Goal: Communication & Community: Answer question/provide support

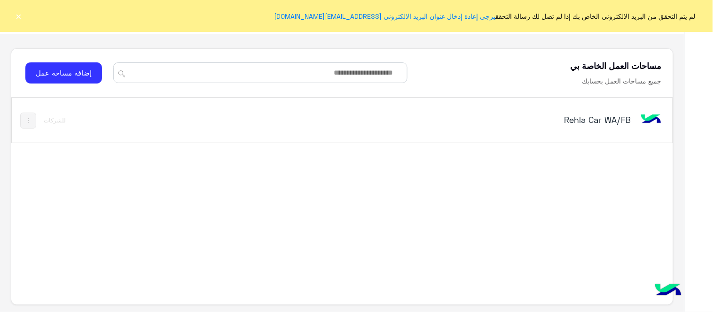
click at [15, 12] on button "×" at bounding box center [18, 15] width 9 height 9
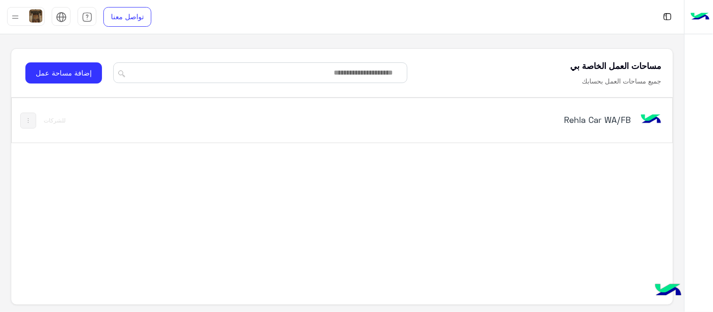
click at [609, 119] on h5 "Rehla Car WA/FB" at bounding box center [515, 119] width 232 height 11
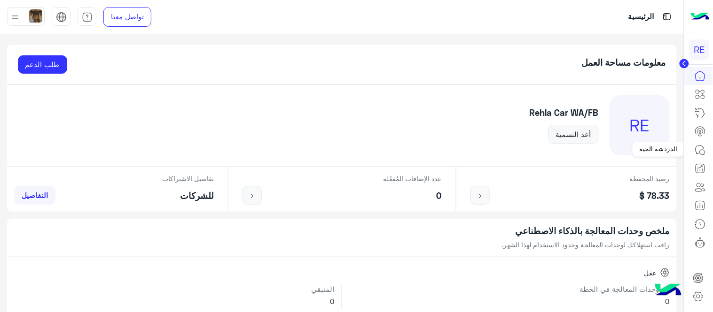
click at [701, 151] on icon at bounding box center [699, 150] width 11 height 11
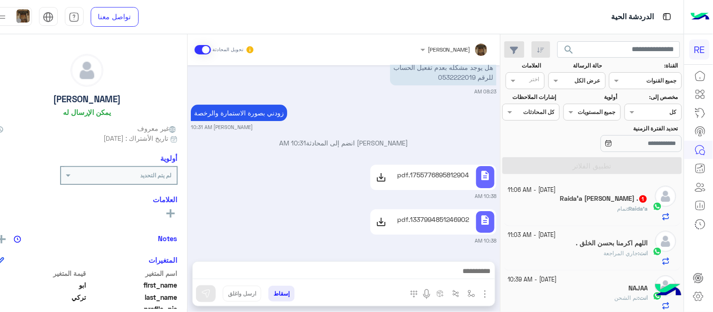
click at [560, 205] on div "Raida'a : تمام" at bounding box center [578, 213] width 140 height 16
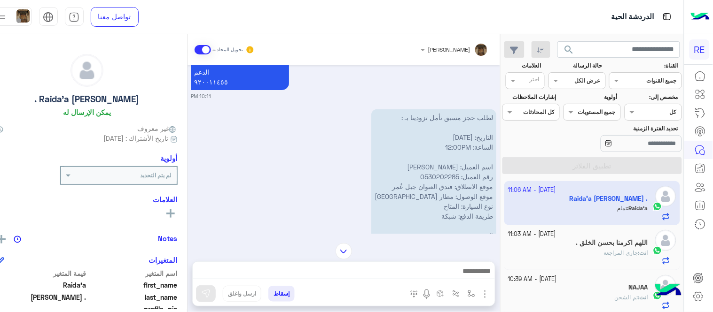
scroll to position [1054, 0]
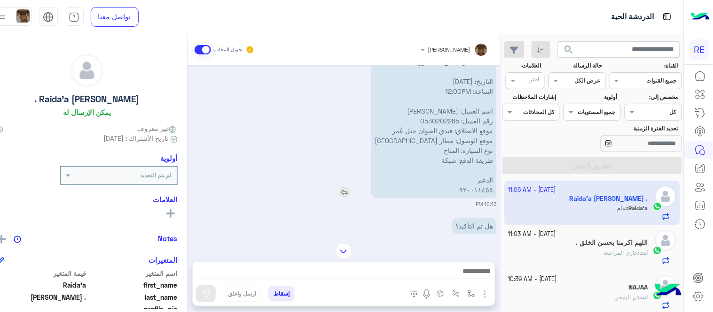
click at [496, 91] on p "لطلب حجز مسبق نأمل تزودينا بـ : التاريخ: [DATE] الساعة: 12:00PM اسم العميل: Rai…" at bounding box center [433, 126] width 125 height 145
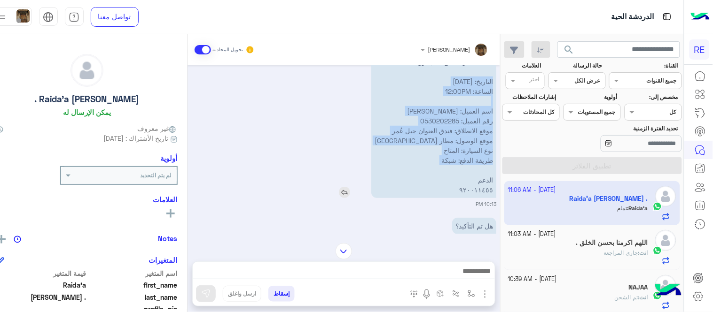
drag, startPoint x: 499, startPoint y: 91, endPoint x: 449, endPoint y: 173, distance: 96.1
click at [449, 173] on p "لطلب حجز مسبق نأمل تزودينا بـ : التاريخ: [DATE] الساعة: 12:00PM اسم العميل: Rai…" at bounding box center [433, 126] width 125 height 145
copy p "التاريخ: [DATE] الساعة: 12:00PM اسم العميل: Raidaa رقم العميل: 0530202285 موقع …"
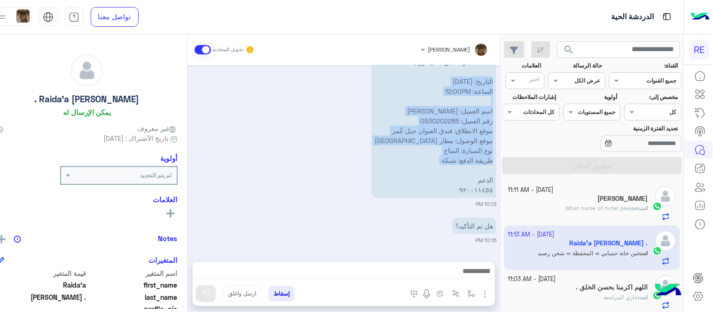
scroll to position [2446, 0]
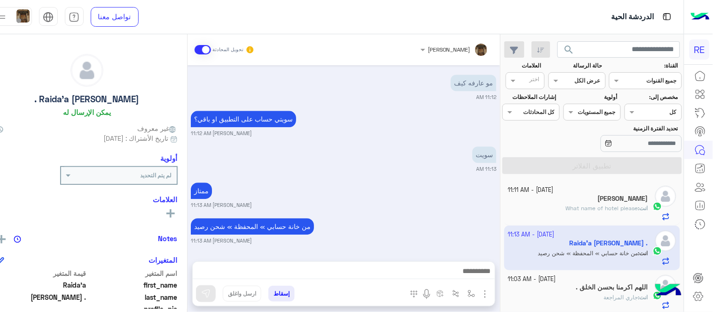
click at [367, 179] on div "[DATE] السلام عليكم 10:11 PM وعليكم السلام ،كيف اقدر اساعدك اهلًا بك في تطبيق ر…" at bounding box center [343, 158] width 312 height 187
click at [546, 209] on div "انت : What name of hotel please" at bounding box center [578, 212] width 140 height 16
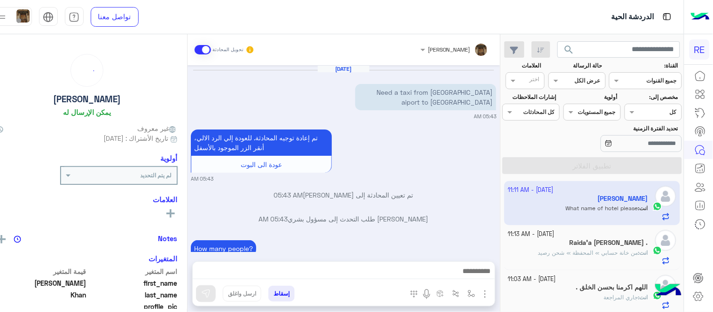
scroll to position [190, 0]
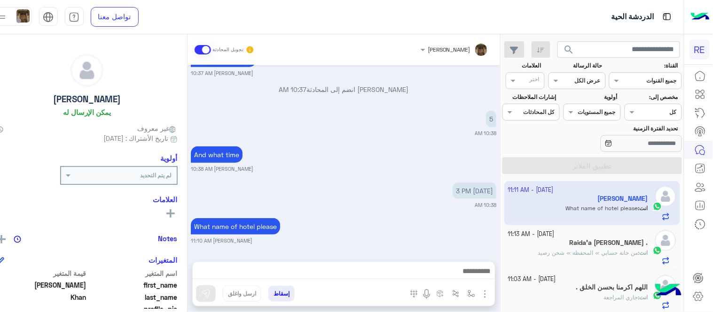
click at [369, 280] on div at bounding box center [344, 273] width 302 height 23
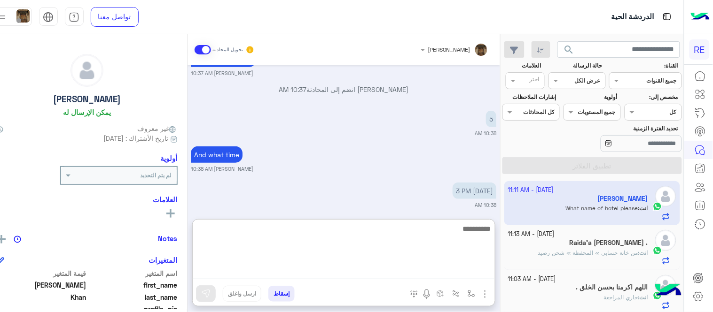
click at [359, 276] on textarea at bounding box center [344, 251] width 302 height 56
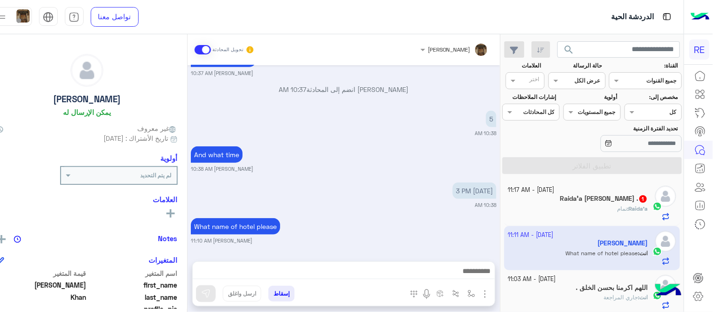
click at [571, 202] on h5 "Raida'a [PERSON_NAME] . 1" at bounding box center [604, 199] width 88 height 8
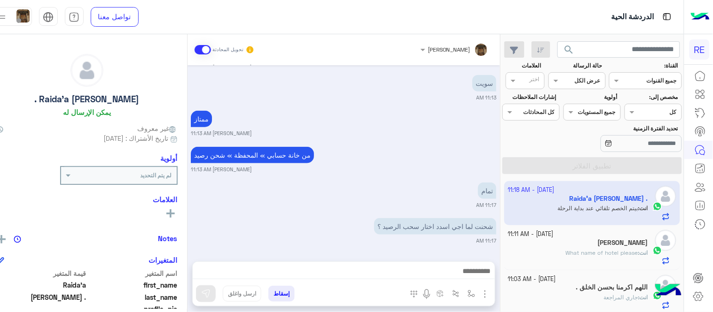
scroll to position [260, 0]
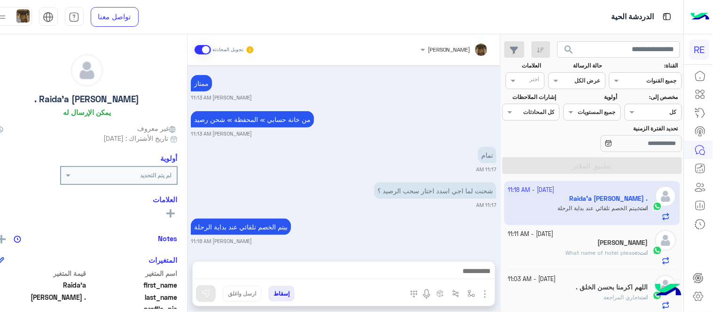
click at [490, 221] on div "بيتم الخصم تلقائي عند بداية الرحلة [PERSON_NAME] 11:18 AM" at bounding box center [343, 231] width 305 height 29
